Goal: Task Accomplishment & Management: Manage account settings

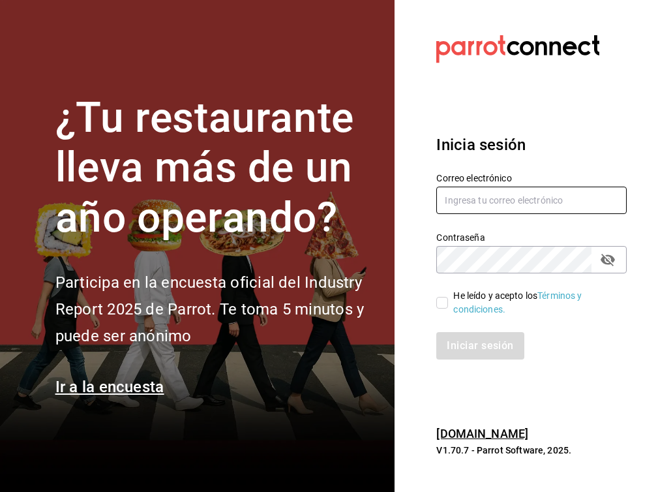
click at [462, 202] on input "text" at bounding box center [531, 200] width 190 height 27
type input "[EMAIL_ADDRESS][DOMAIN_NAME]"
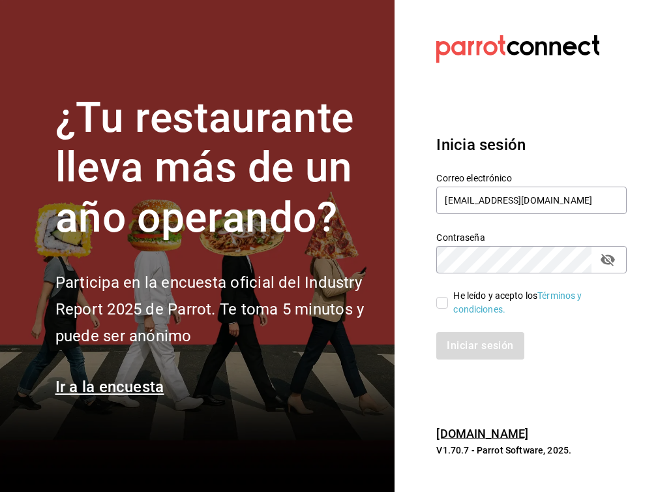
click at [440, 297] on input "He leído y acepto los Términos y condiciones." at bounding box center [442, 303] width 12 height 12
checkbox input "true"
click at [474, 352] on button "Iniciar sesión" at bounding box center [480, 345] width 89 height 27
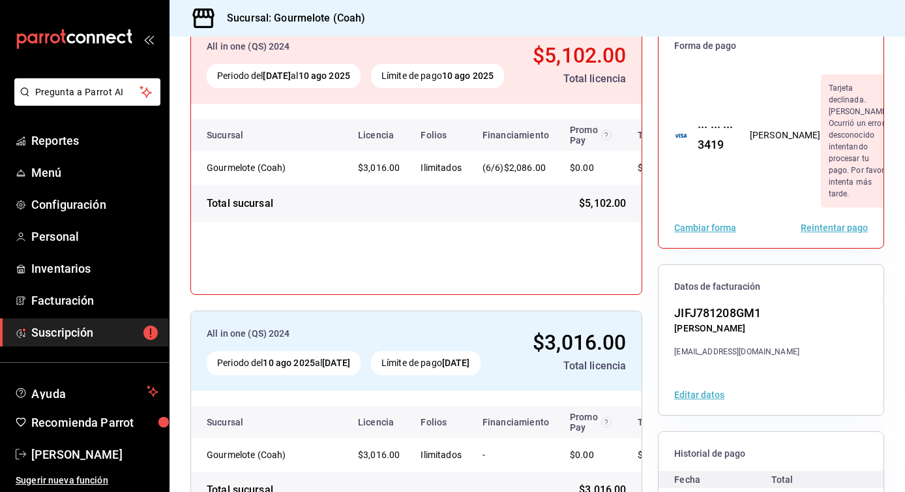
scroll to position [251, 0]
